Goal: Find specific page/section: Find specific page/section

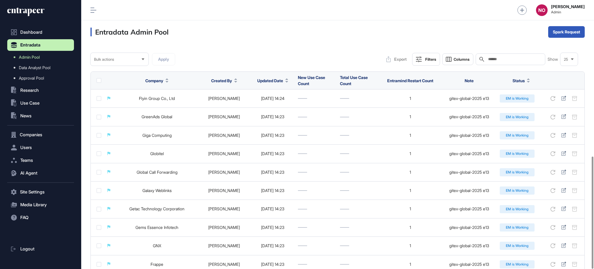
scroll to position [374, 0]
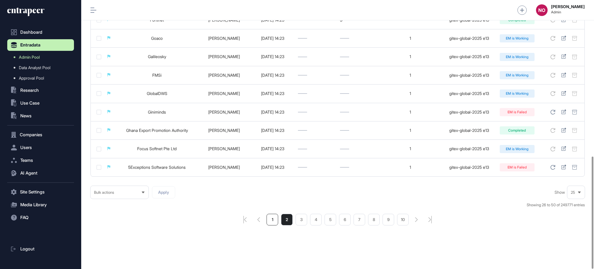
click at [275, 221] on li "1" at bounding box center [273, 219] width 12 height 12
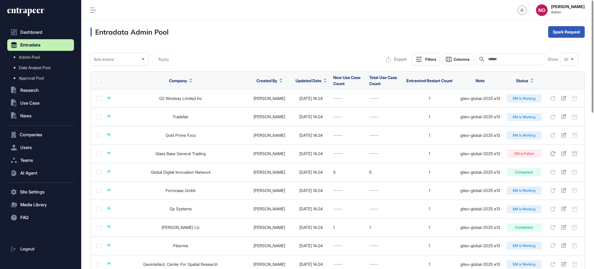
scroll to position [374, 0]
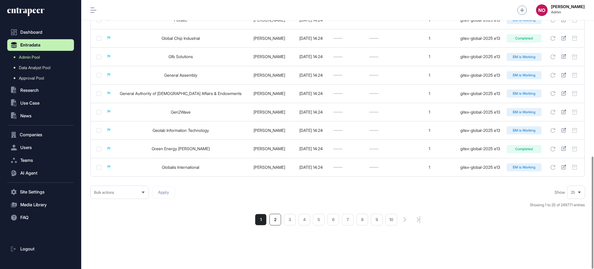
click at [274, 221] on li "2" at bounding box center [275, 219] width 12 height 12
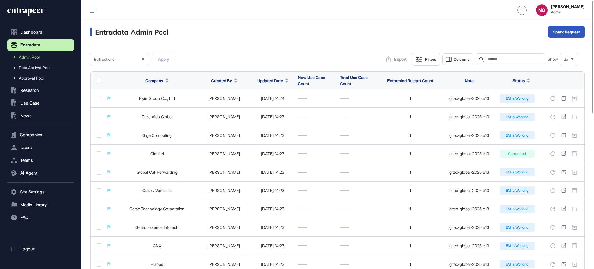
scroll to position [374, 0]
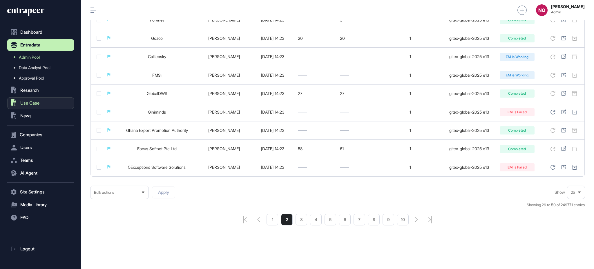
drag, startPoint x: 47, startPoint y: 102, endPoint x: 23, endPoint y: 104, distance: 24.1
drag, startPoint x: 23, startPoint y: 104, endPoint x: 230, endPoint y: 241, distance: 248.1
click at [29, 99] on button ".st0{fill:currentColor} Use Case" at bounding box center [40, 103] width 67 height 12
